Goal: Information Seeking & Learning: Find specific fact

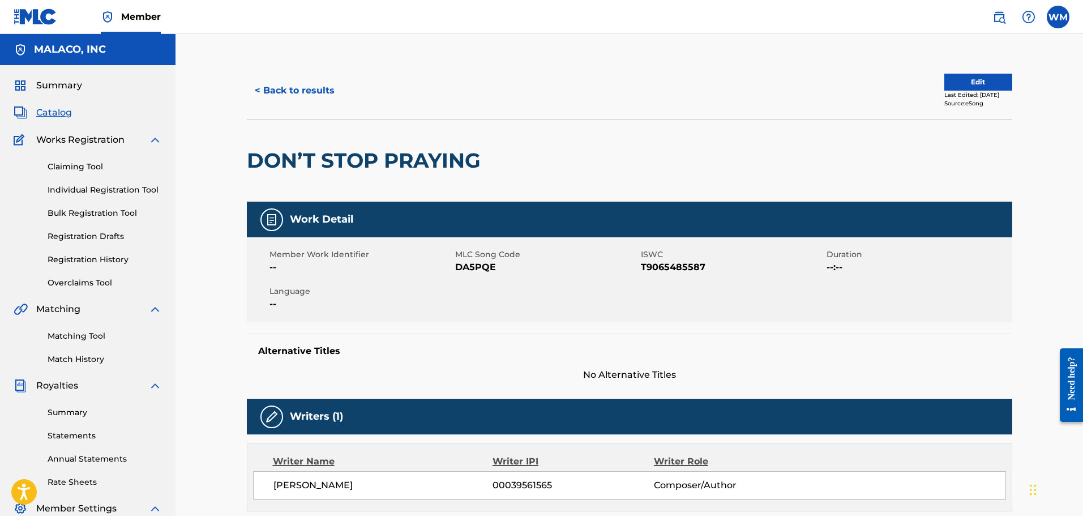
click at [307, 90] on button "< Back to results" at bounding box center [295, 90] width 96 height 28
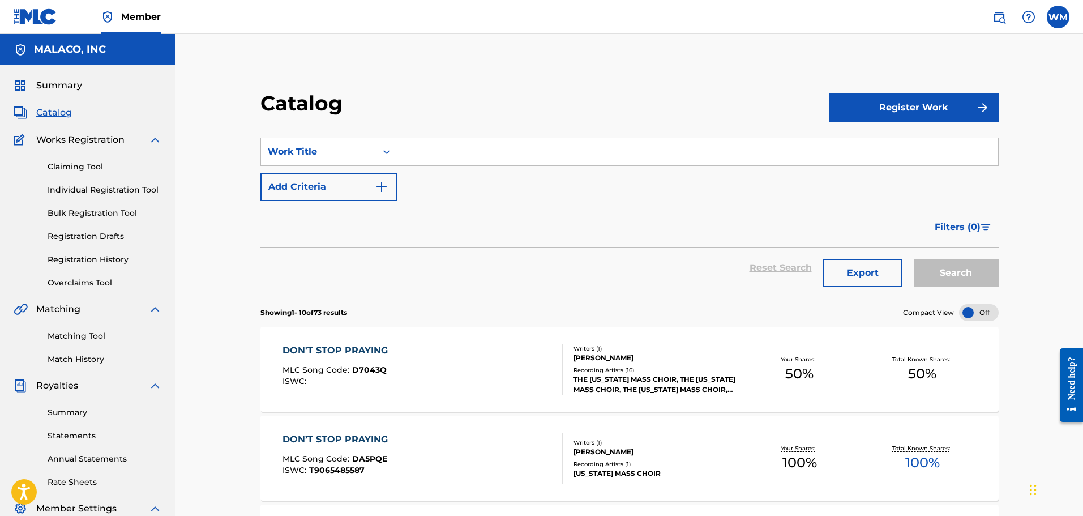
click at [534, 155] on input "Search Form" at bounding box center [697, 151] width 601 height 27
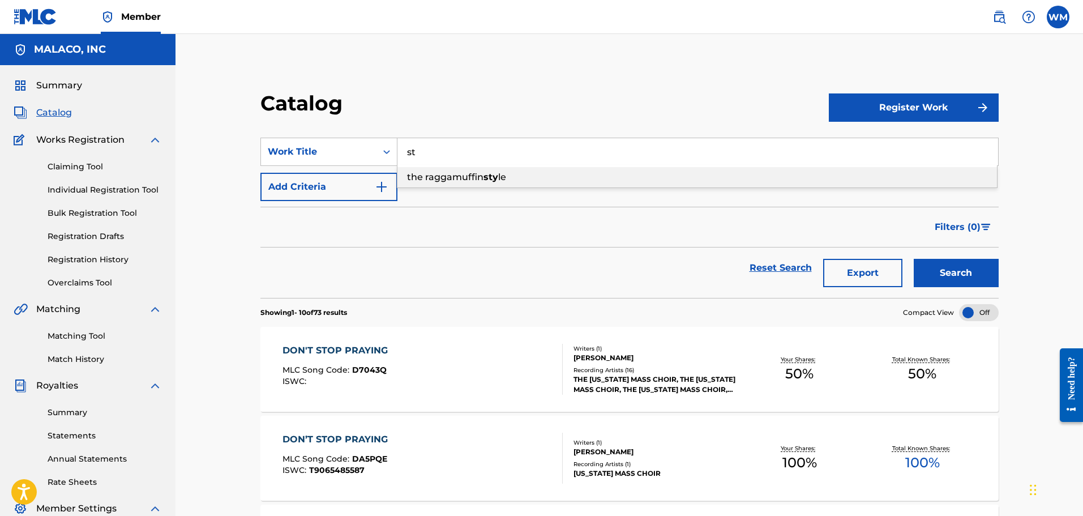
type input "s"
click at [914, 259] on button "Search" at bounding box center [956, 273] width 85 height 28
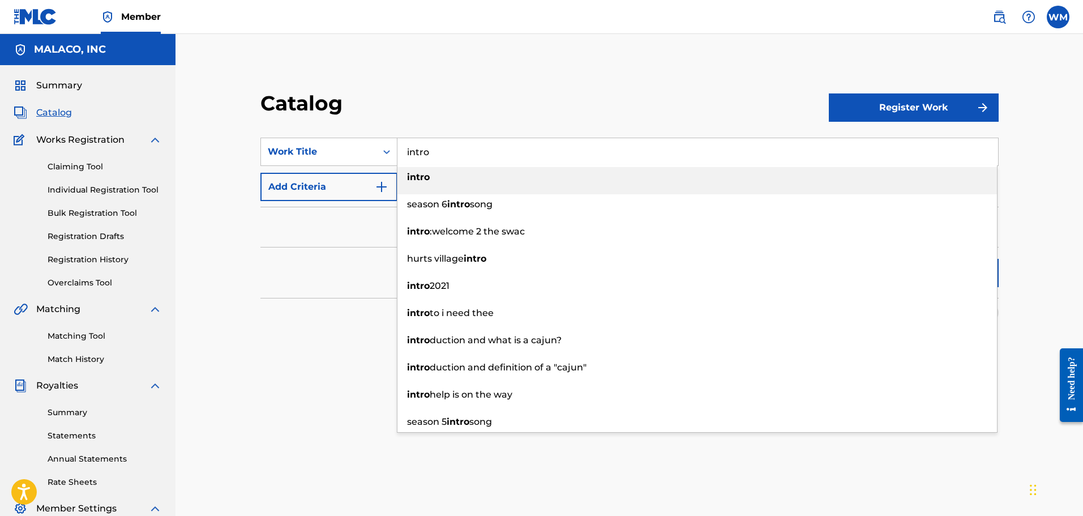
type input "intro"
click at [423, 172] on strong "intro" at bounding box center [418, 177] width 23 height 11
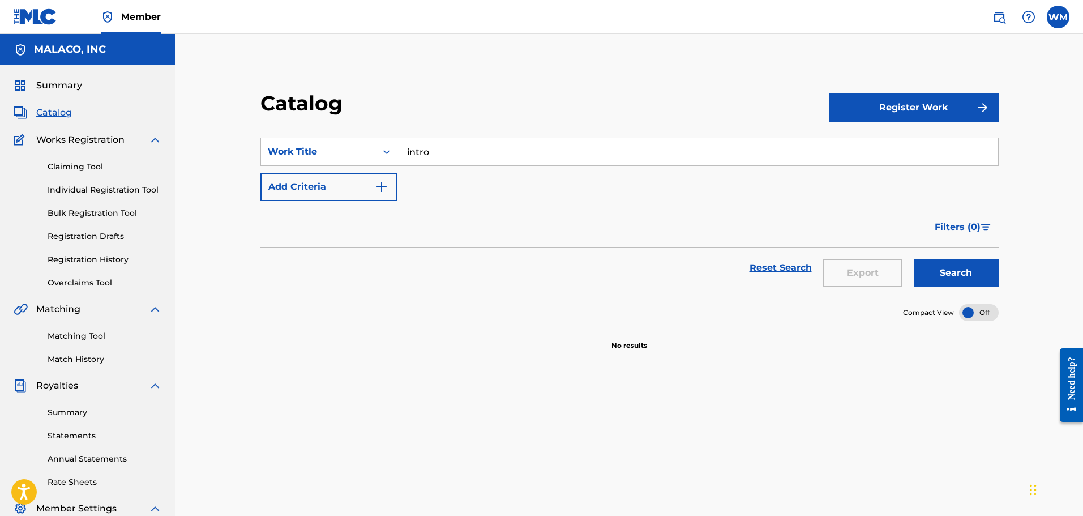
click at [943, 268] on button "Search" at bounding box center [956, 273] width 85 height 28
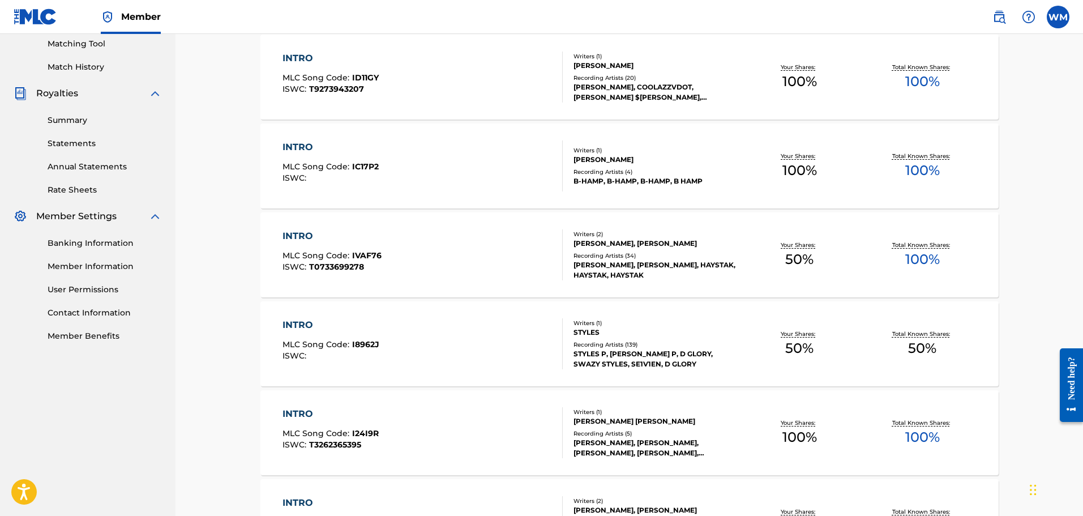
scroll to position [340, 0]
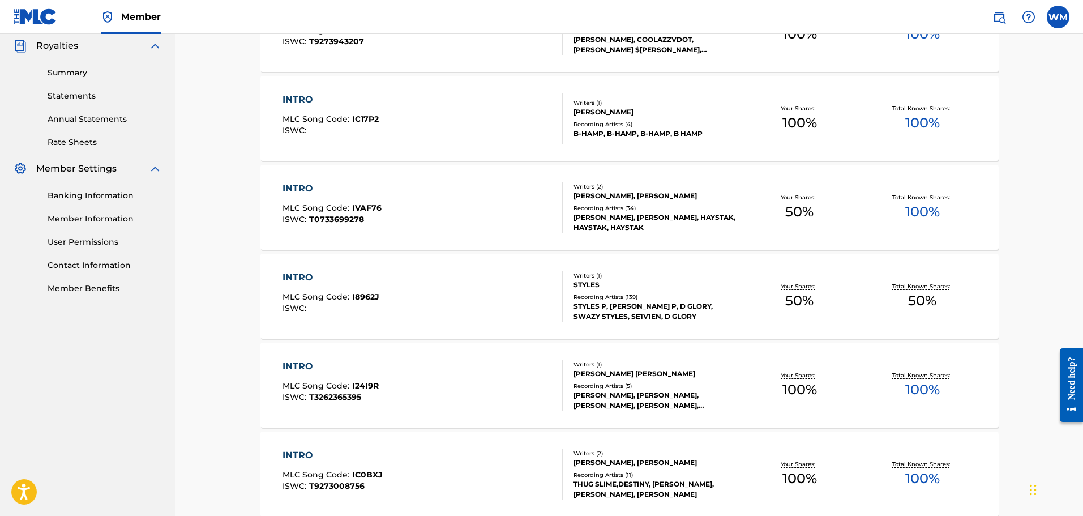
click at [412, 307] on div "INTRO MLC Song Code : I8962J ISWC :" at bounding box center [422, 296] width 281 height 51
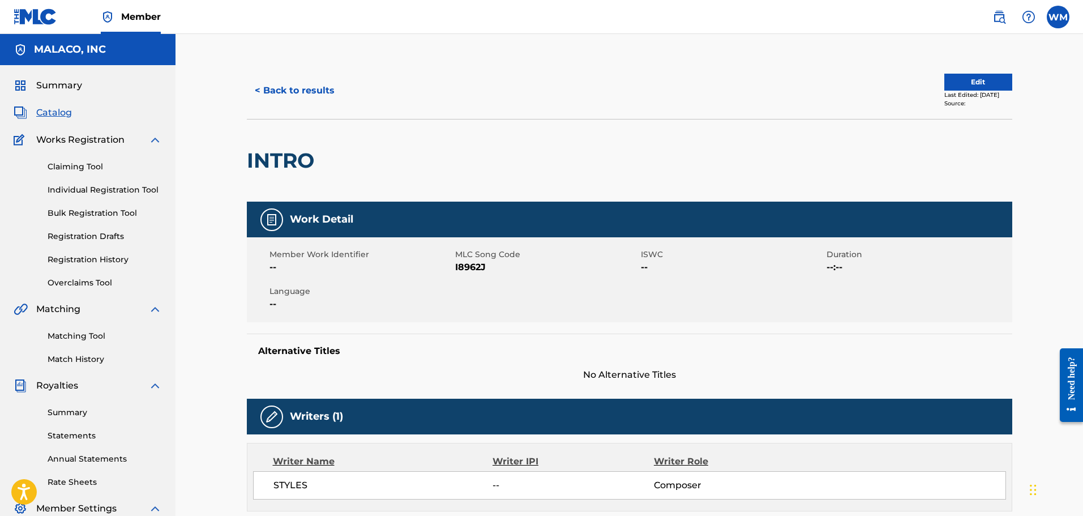
click at [303, 90] on button "< Back to results" at bounding box center [295, 90] width 96 height 28
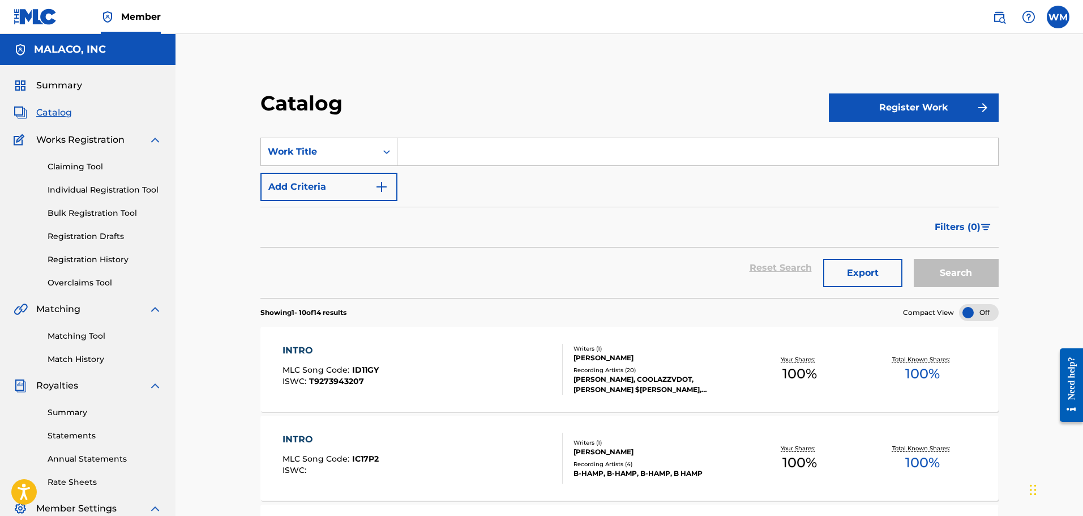
click at [415, 148] on input "Search Form" at bounding box center [697, 151] width 601 height 27
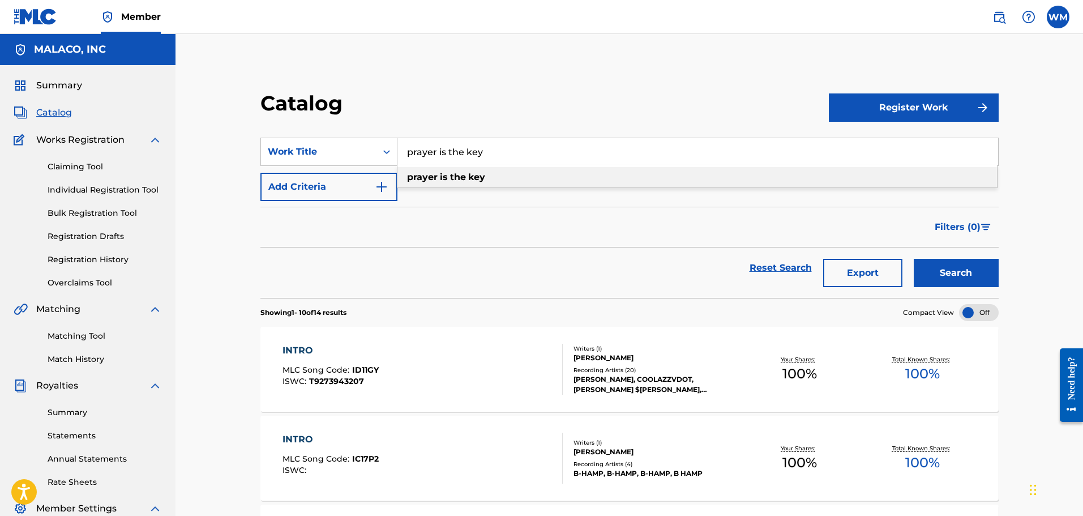
type input "prayer is the key"
click at [478, 168] on div "prayer is the key" at bounding box center [697, 177] width 600 height 20
click at [986, 269] on button "Search" at bounding box center [956, 273] width 85 height 28
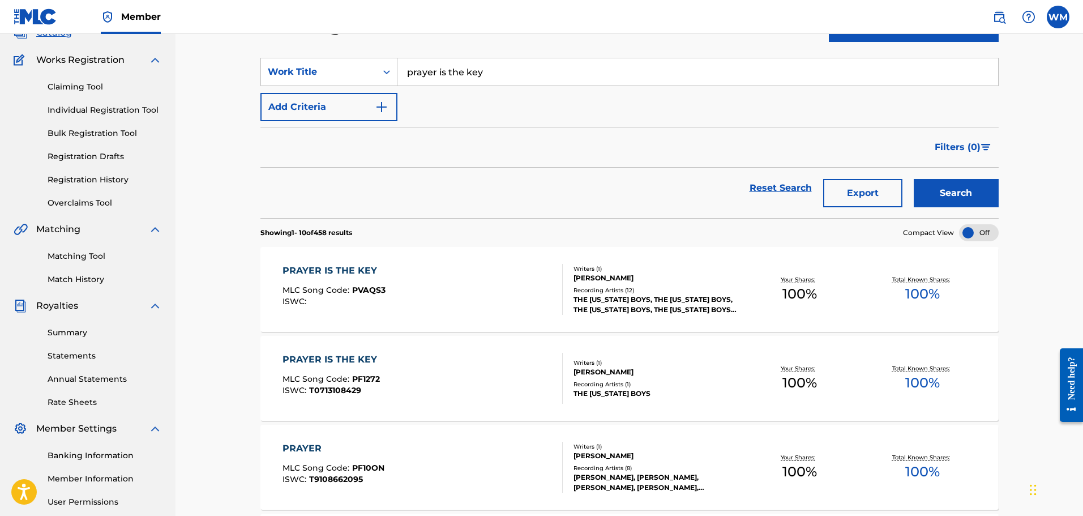
scroll to position [170, 0]
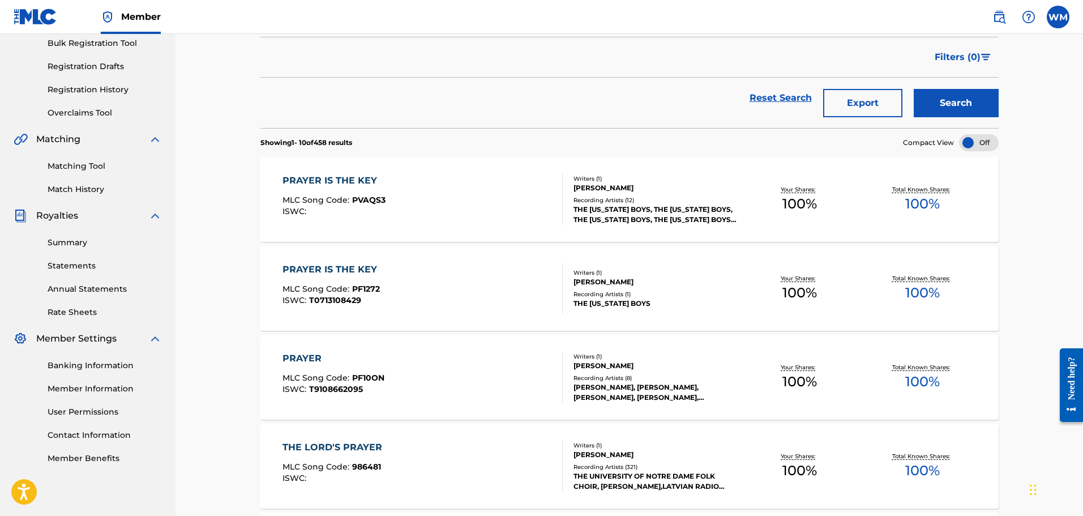
click at [531, 198] on div "PRAYER IS THE KEY MLC Song Code : PVAQS3 ISWC :" at bounding box center [422, 199] width 281 height 51
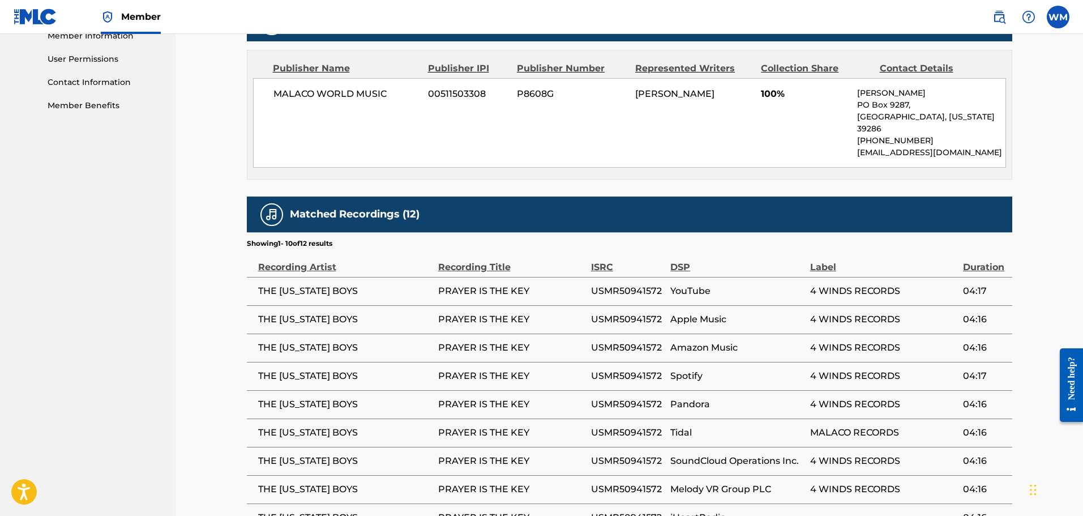
scroll to position [623, 0]
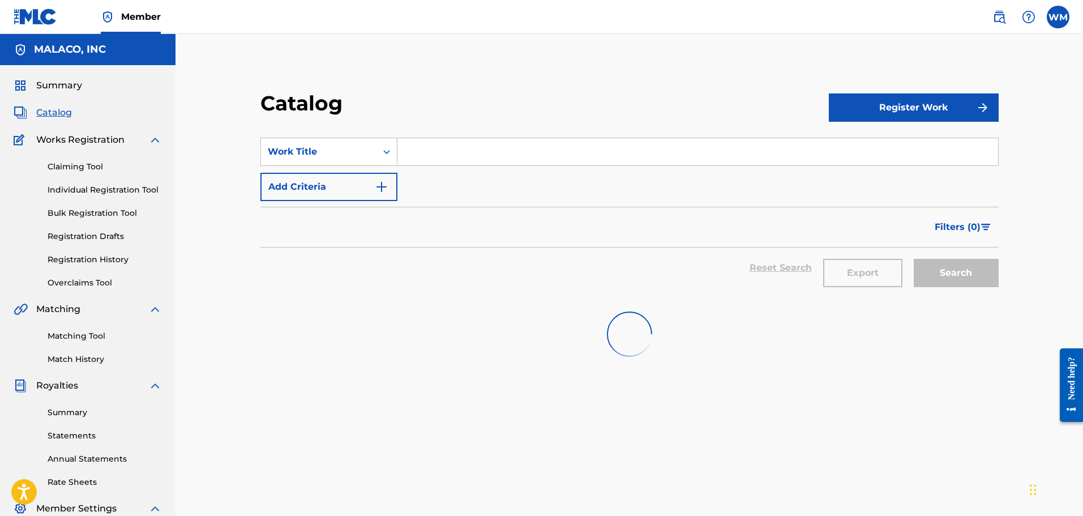
click at [504, 152] on input "Search Form" at bounding box center [697, 151] width 601 height 27
click at [475, 173] on span "key" at bounding box center [474, 177] width 16 height 11
type input "prayer is the key"
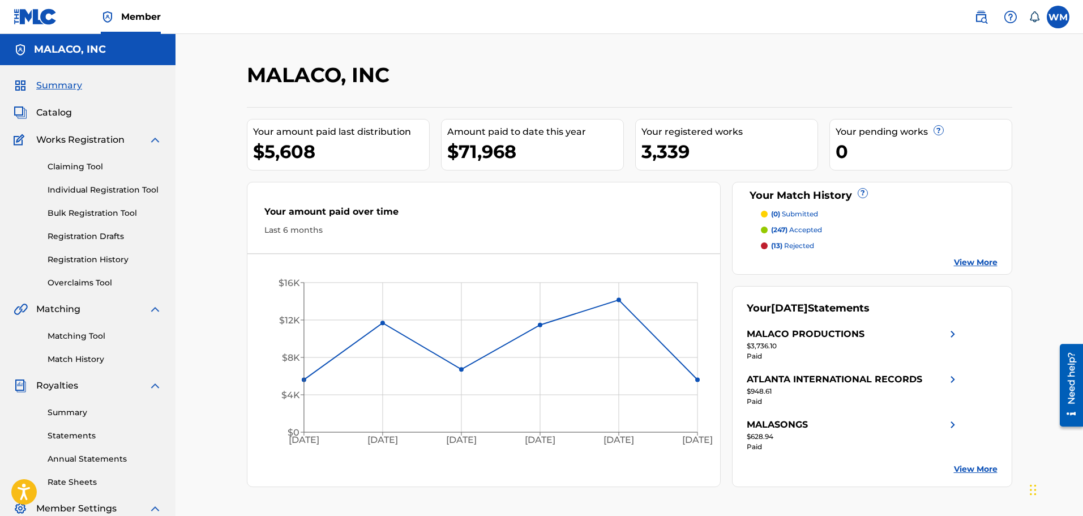
click at [55, 114] on span "Catalog" at bounding box center [54, 113] width 36 height 14
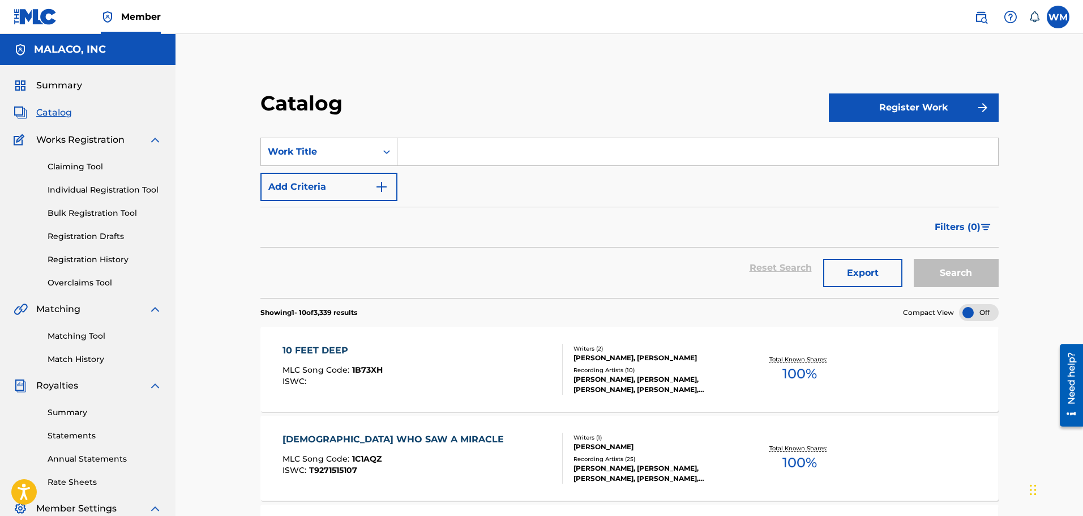
click at [502, 144] on input "Search Form" at bounding box center [697, 151] width 601 height 27
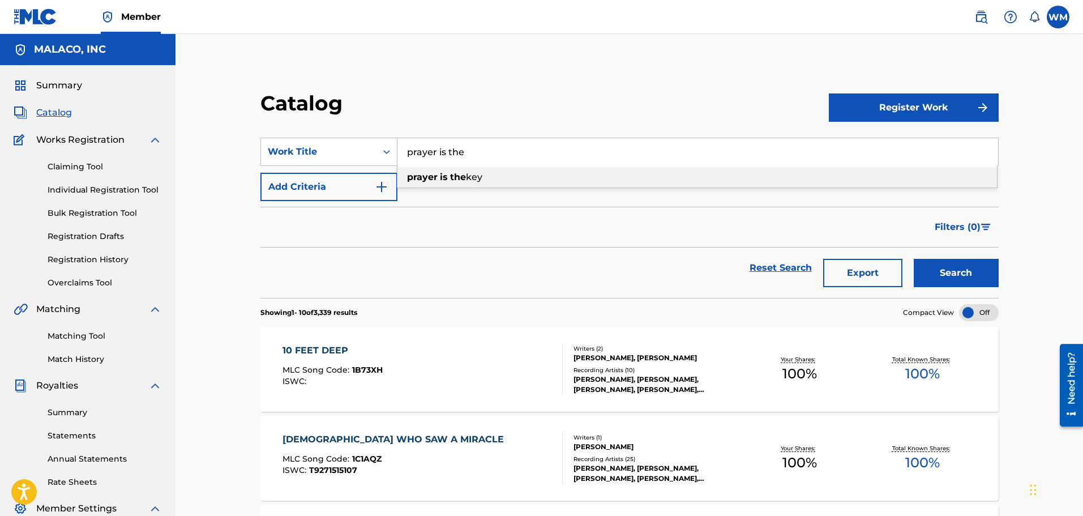
click at [474, 169] on div "prayer is the key" at bounding box center [697, 177] width 600 height 20
type input "prayer is the key"
click at [937, 281] on button "Search" at bounding box center [956, 273] width 85 height 28
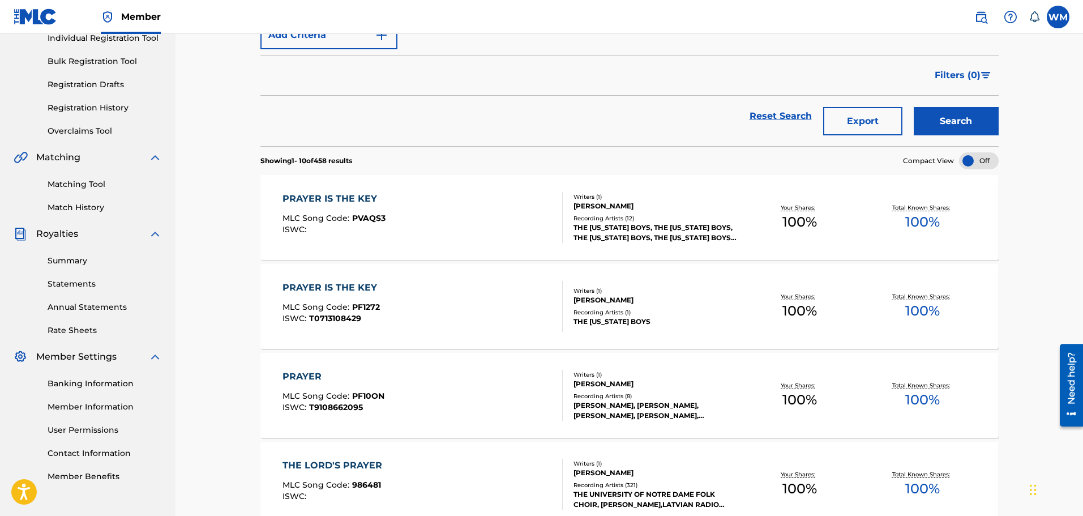
scroll to position [170, 0]
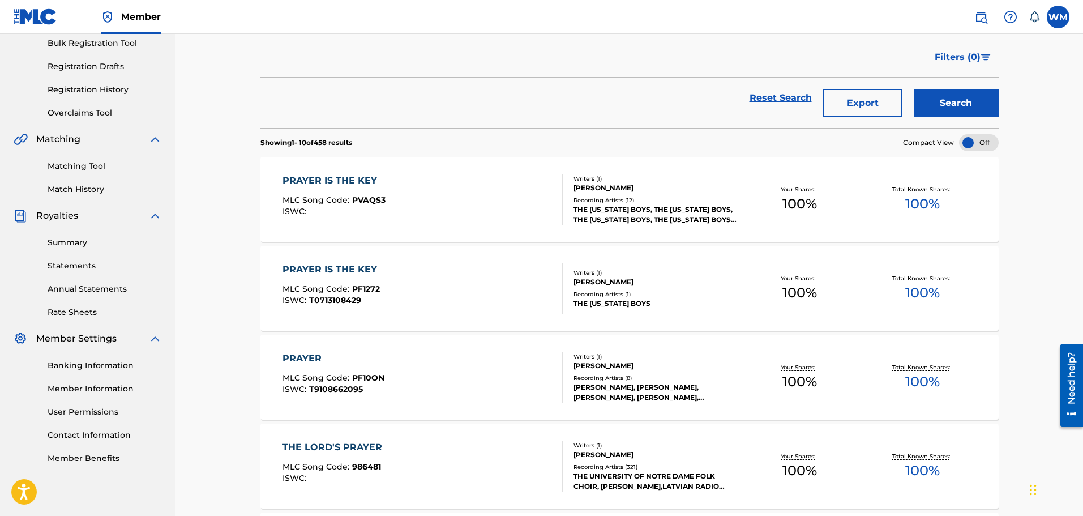
click at [408, 217] on div "PRAYER IS THE KEY MLC Song Code : PVAQS3 ISWC :" at bounding box center [422, 199] width 281 height 51
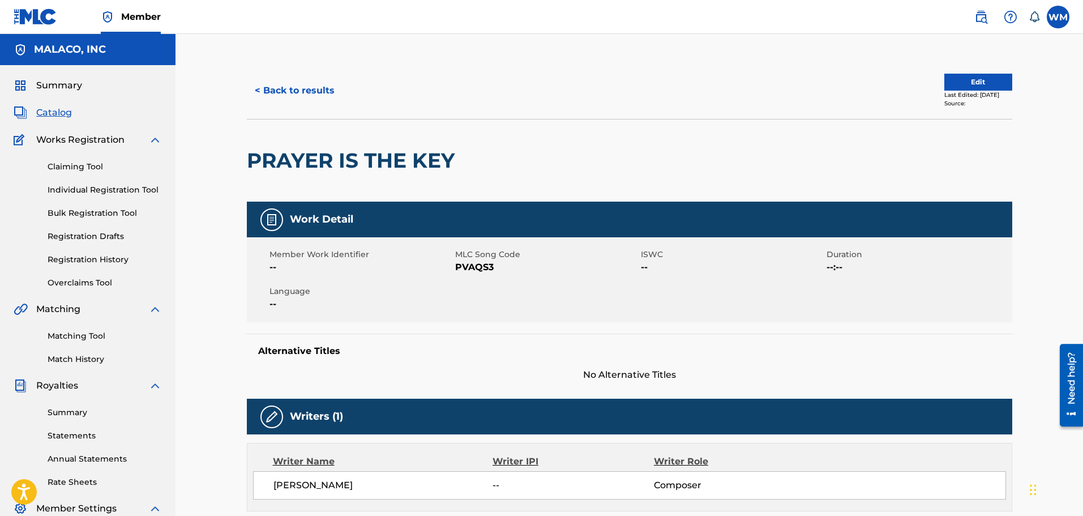
click at [282, 87] on button "< Back to results" at bounding box center [295, 90] width 96 height 28
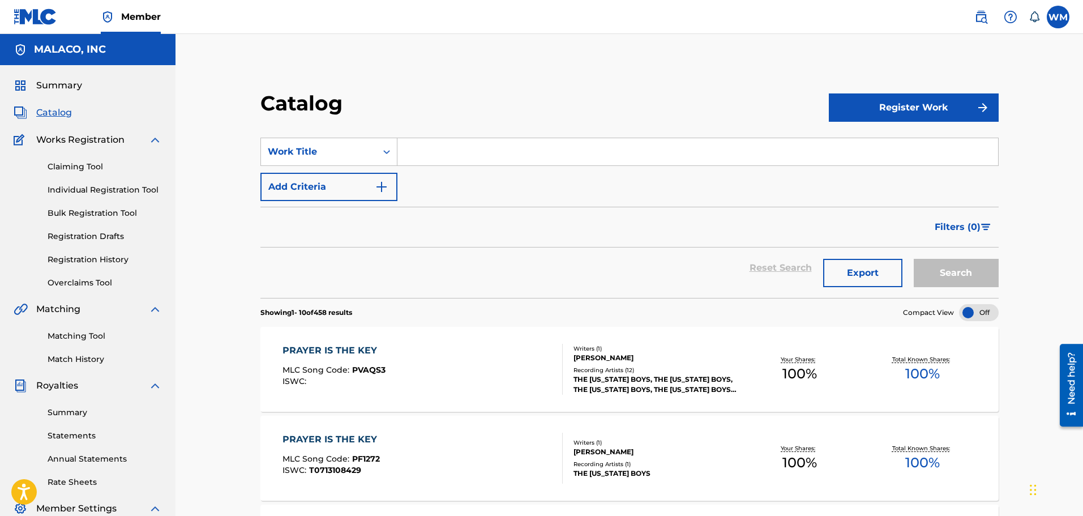
click at [463, 153] on input "Search Form" at bounding box center [697, 151] width 601 height 27
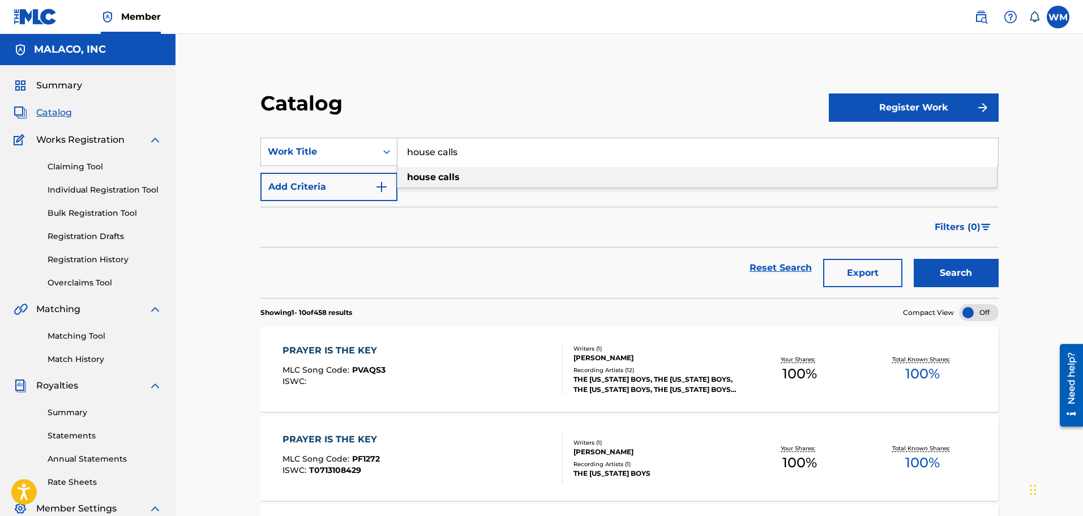
type input "house calls"
click at [447, 179] on strong "calls" at bounding box center [449, 177] width 22 height 11
click at [972, 279] on button "Search" at bounding box center [956, 273] width 85 height 28
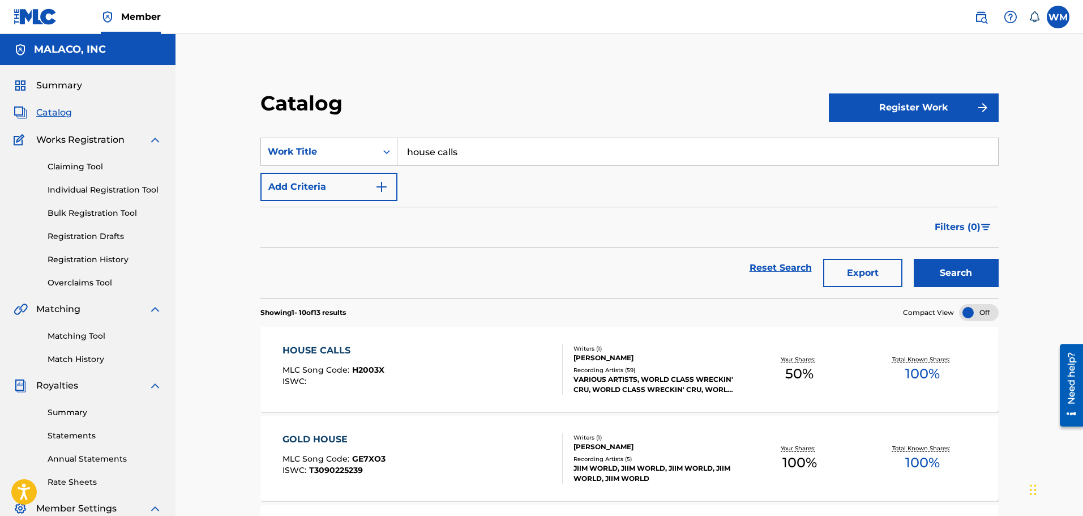
click at [466, 369] on div "HOUSE CALLS MLC Song Code : H2003X ISWC :" at bounding box center [422, 369] width 281 height 51
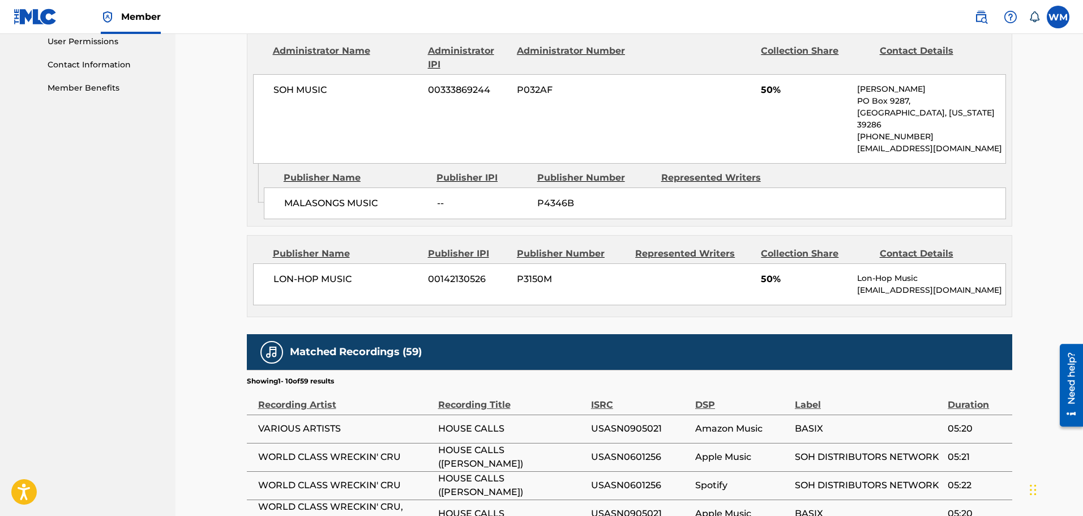
scroll to position [396, 0]
